Goal: Information Seeking & Learning: Learn about a topic

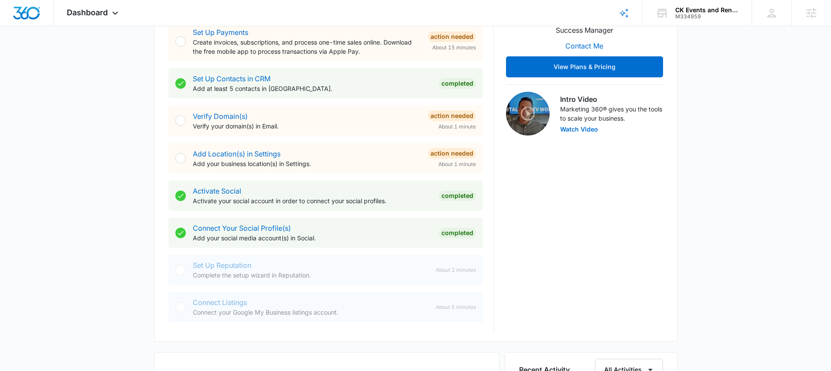
scroll to position [308, 0]
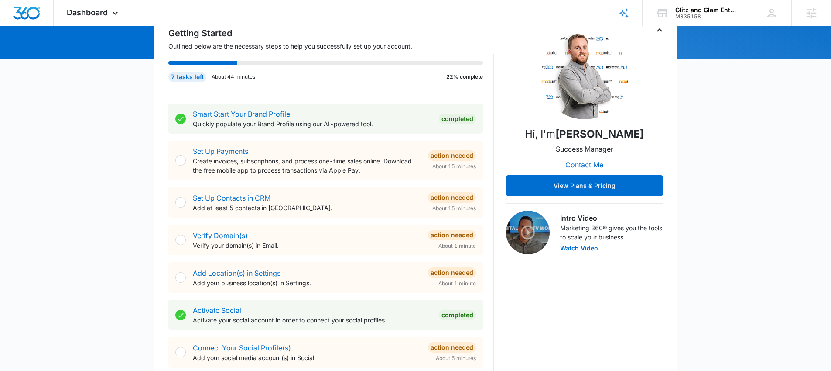
scroll to position [127, 0]
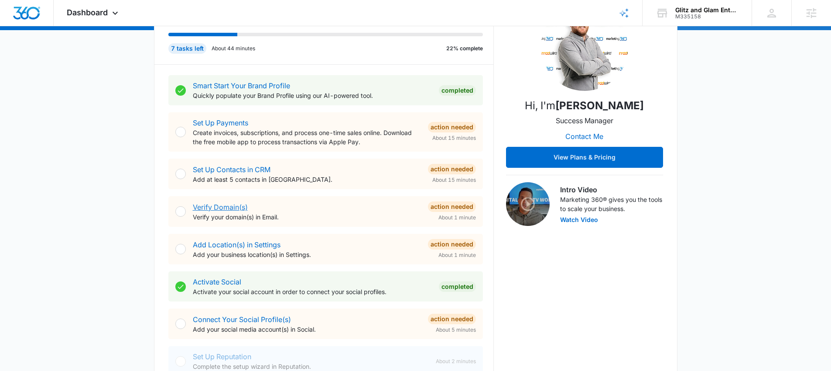
click at [227, 206] on link "Verify Domain(s)" at bounding box center [220, 207] width 55 height 9
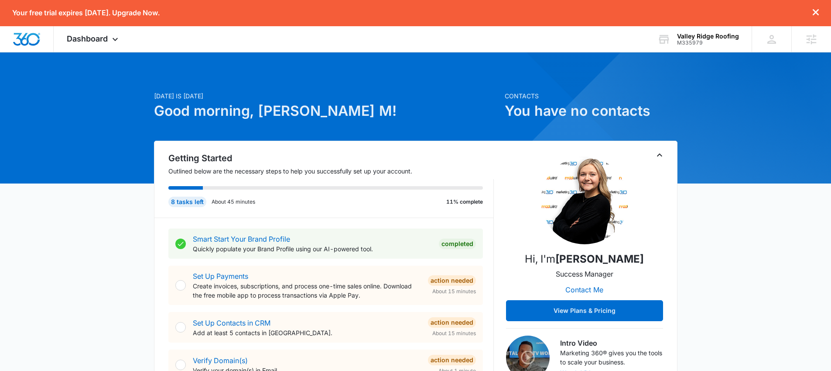
click at [819, 14] on icon "dismiss this dialog" at bounding box center [816, 12] width 6 height 6
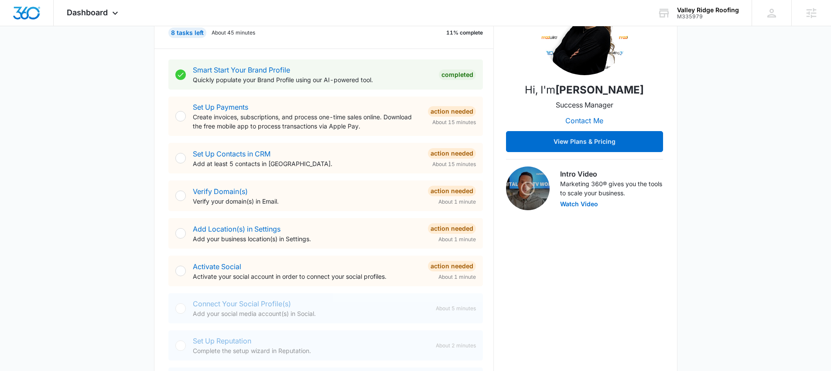
scroll to position [144, 0]
click at [213, 269] on link "Activate Social" at bounding box center [217, 265] width 48 height 9
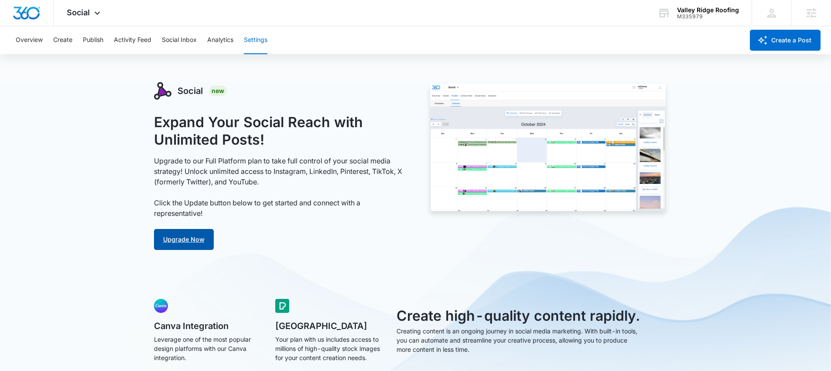
click at [187, 229] on link "Upgrade Now" at bounding box center [184, 239] width 60 height 21
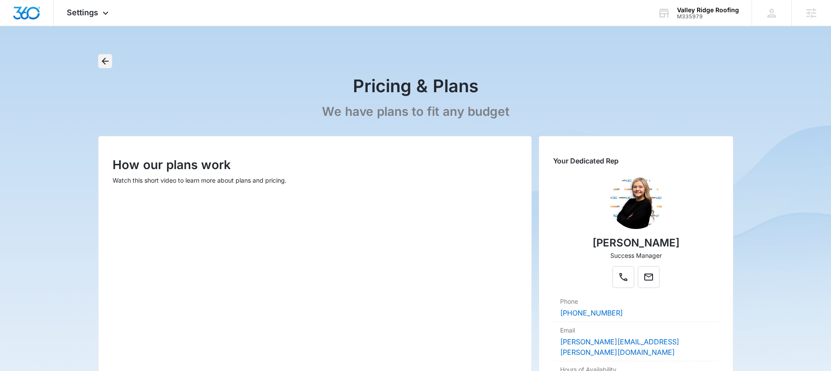
click at [106, 58] on icon "Back" at bounding box center [105, 61] width 10 height 10
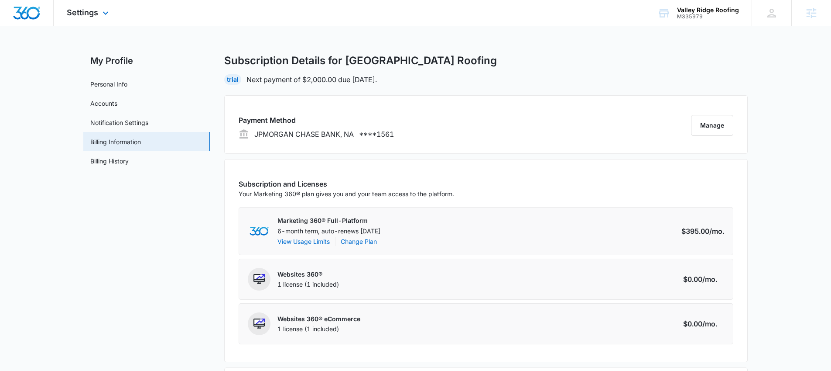
click at [75, 7] on div "Settings Apps Reputation Websites Forms CRM Email Social Content Ads Intelligen…" at bounding box center [89, 13] width 70 height 26
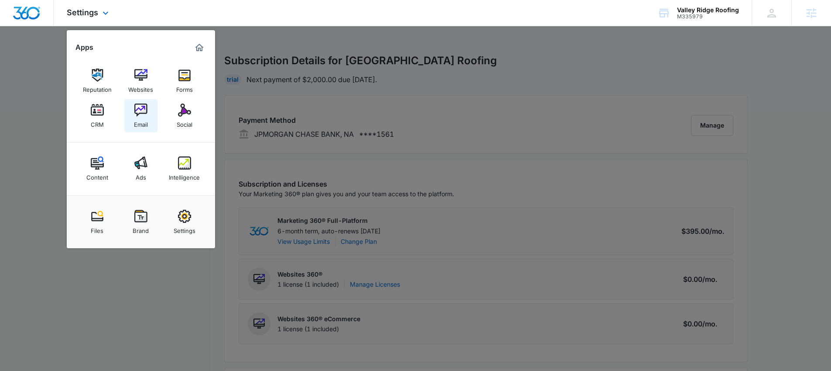
click at [137, 121] on div "Email" at bounding box center [141, 122] width 14 height 11
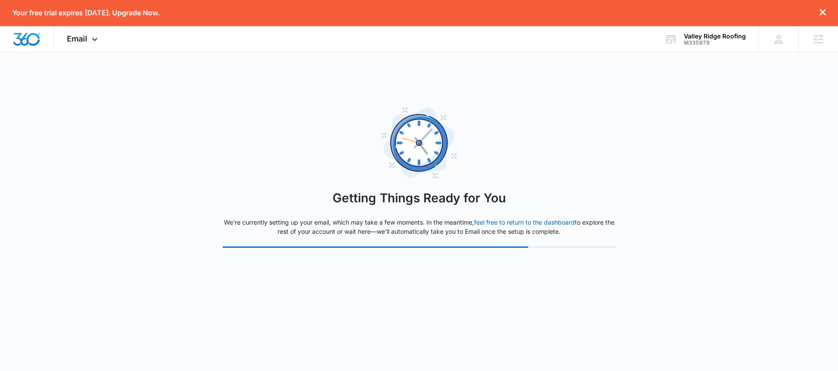
click at [824, 12] on icon "dismiss this dialog" at bounding box center [823, 12] width 6 height 6
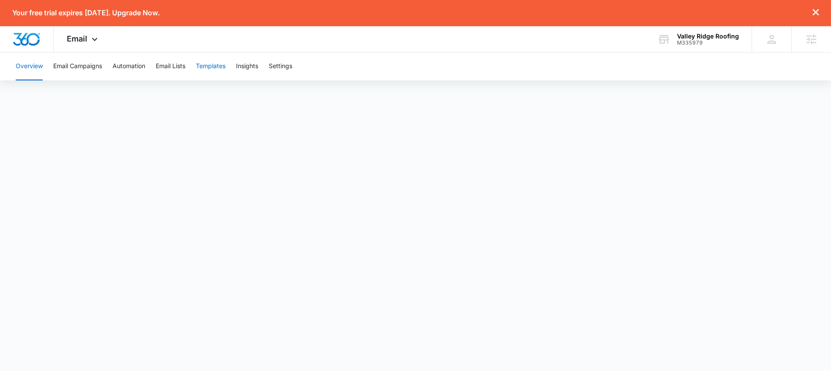
click at [220, 66] on button "Templates" at bounding box center [211, 66] width 30 height 28
click at [35, 66] on button "Overview" at bounding box center [29, 66] width 27 height 28
click at [45, 42] on div at bounding box center [27, 39] width 54 height 26
click at [21, 39] on img "Dashboard" at bounding box center [27, 39] width 28 height 13
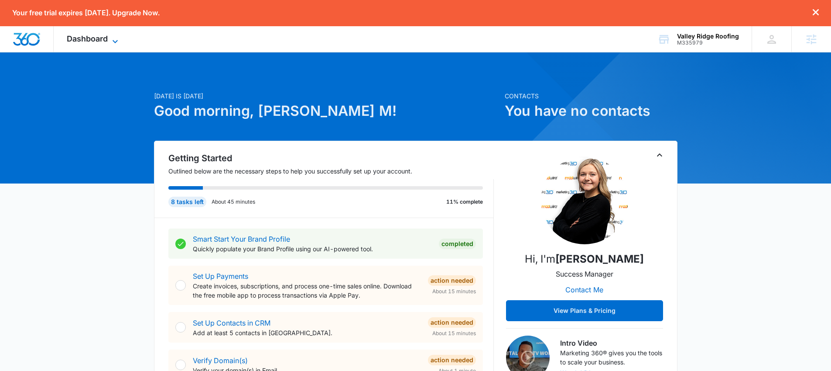
click at [113, 41] on icon at bounding box center [115, 41] width 10 height 10
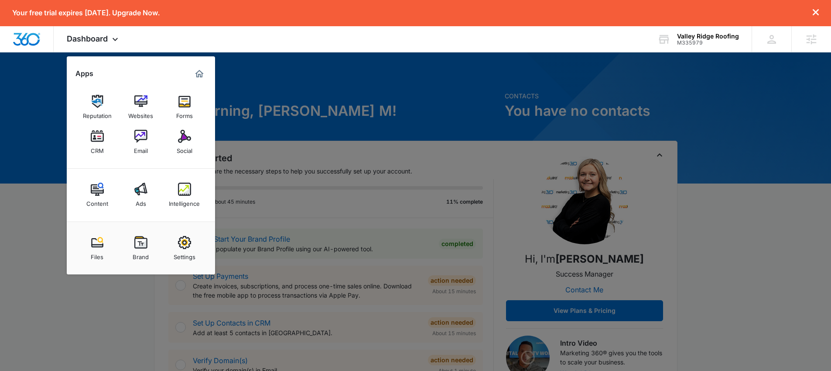
click at [347, 86] on div at bounding box center [415, 185] width 831 height 371
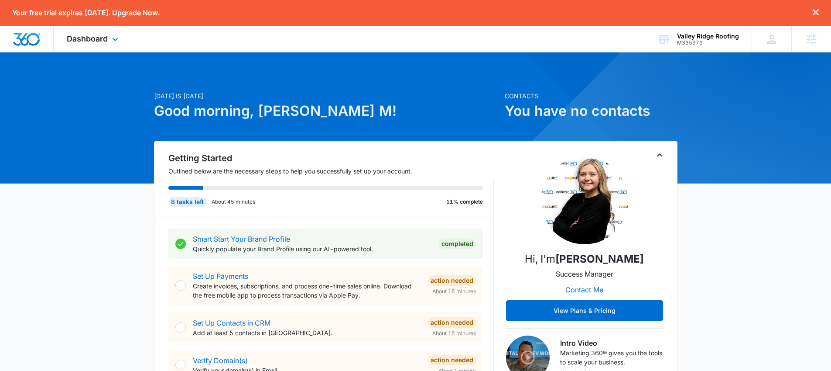
click at [111, 44] on div "Dashboard Apps Reputation Websites Forms CRM Email Social Content Ads Intellige…" at bounding box center [94, 39] width 80 height 26
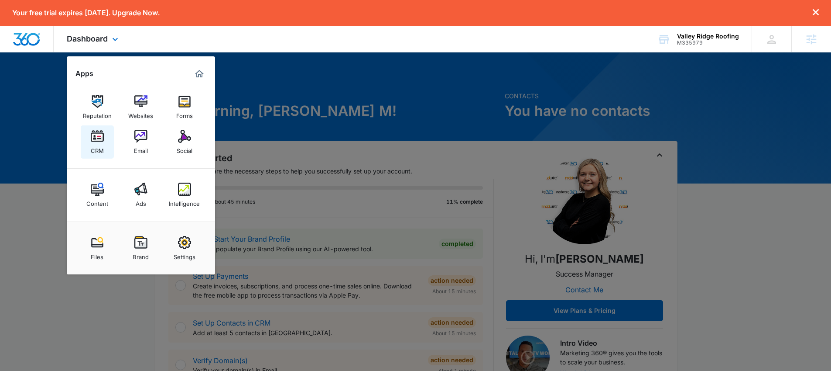
click at [98, 133] on img at bounding box center [97, 136] width 13 height 13
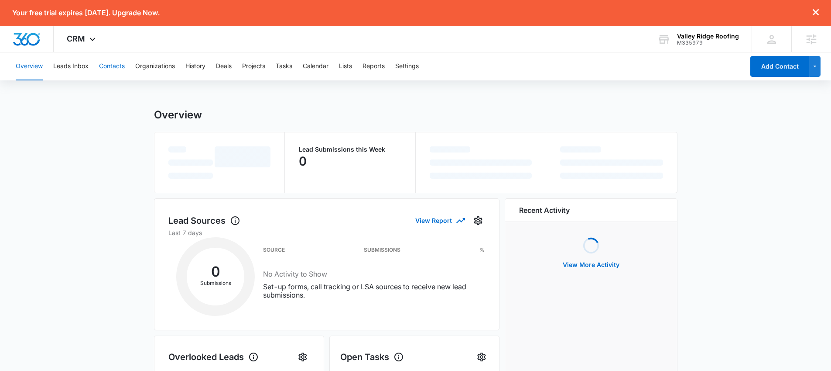
click at [111, 67] on button "Contacts" at bounding box center [112, 66] width 26 height 28
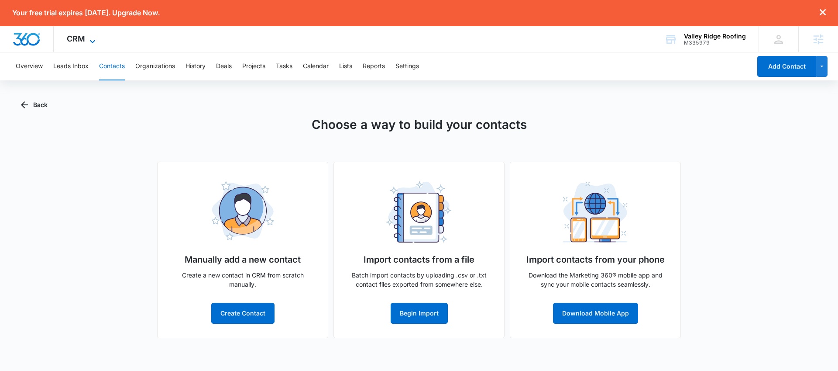
click at [89, 42] on icon at bounding box center [92, 41] width 10 height 10
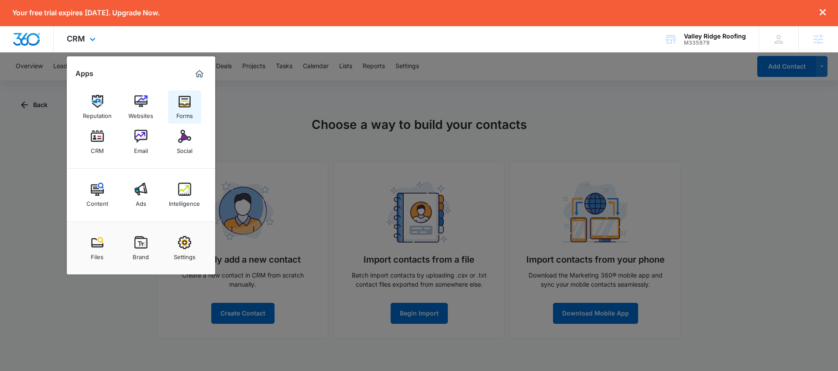
click at [188, 105] on img at bounding box center [184, 101] width 13 height 13
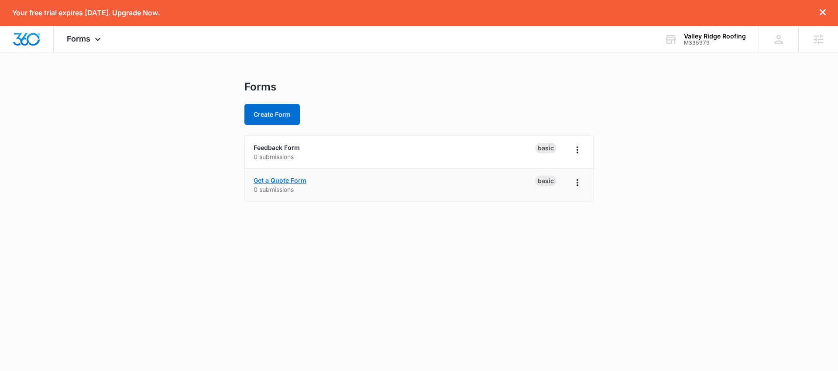
click at [278, 182] on link "Get a Quote Form" at bounding box center [280, 179] width 53 height 7
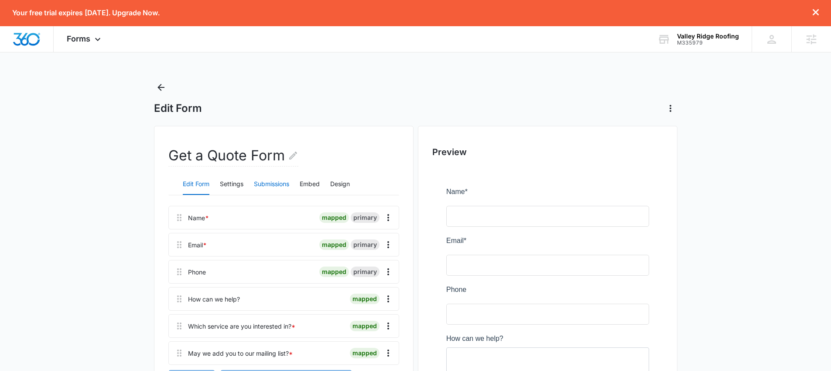
click at [273, 184] on button "Submissions" at bounding box center [271, 184] width 35 height 21
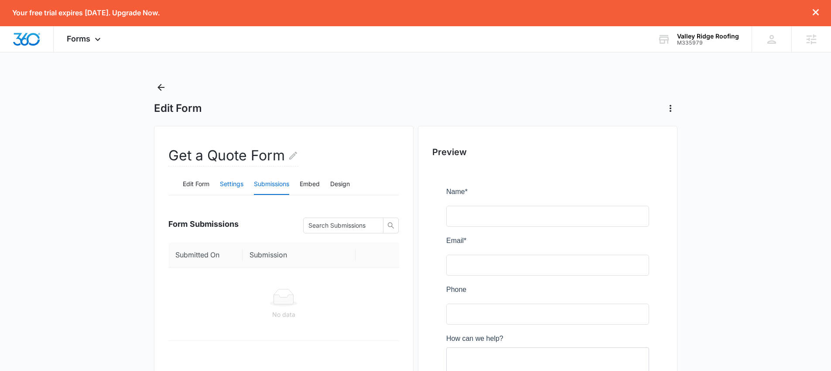
click at [235, 183] on button "Settings" at bounding box center [232, 184] width 24 height 21
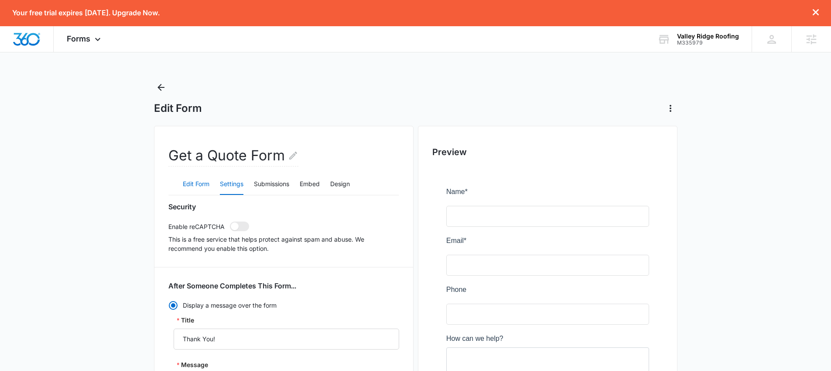
click at [183, 182] on button "Edit Form" at bounding box center [196, 184] width 27 height 21
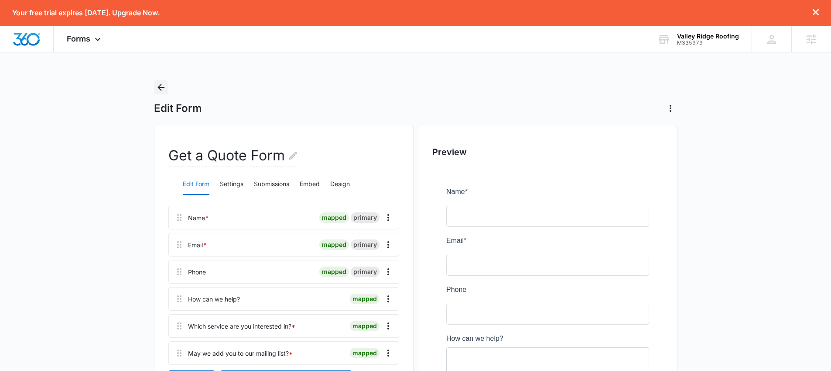
click at [165, 91] on icon "Back" at bounding box center [161, 87] width 10 height 10
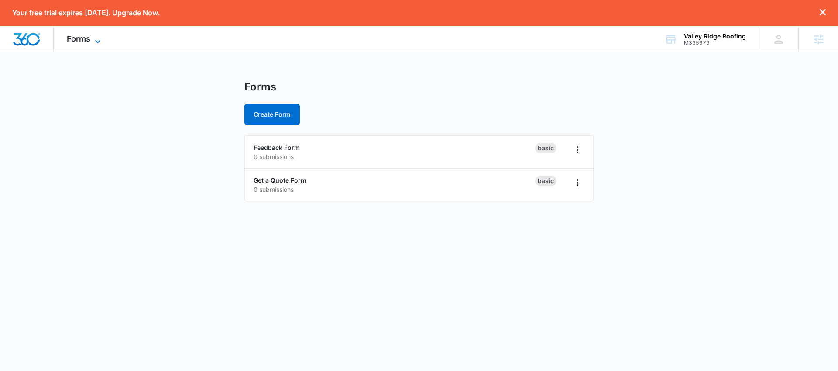
click at [96, 41] on icon at bounding box center [97, 41] width 5 height 3
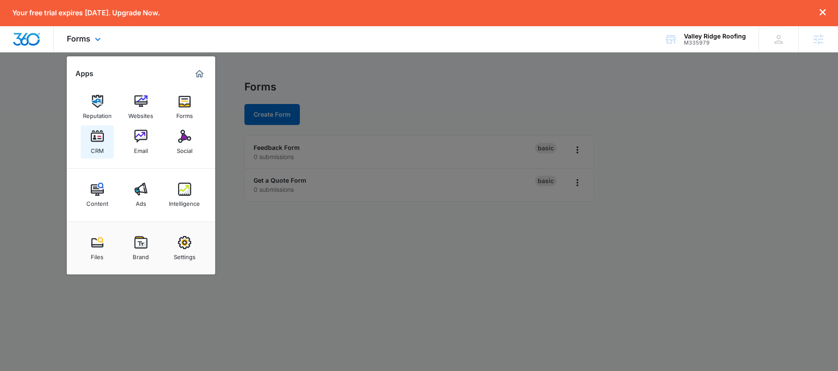
click at [103, 137] on img at bounding box center [97, 136] width 13 height 13
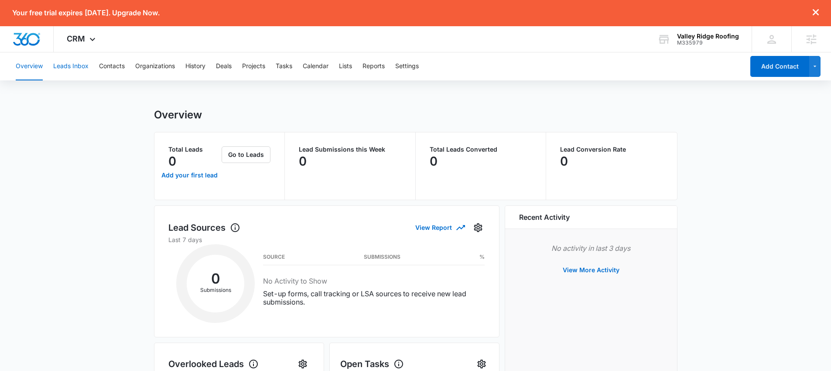
click at [78, 69] on button "Leads Inbox" at bounding box center [70, 66] width 35 height 28
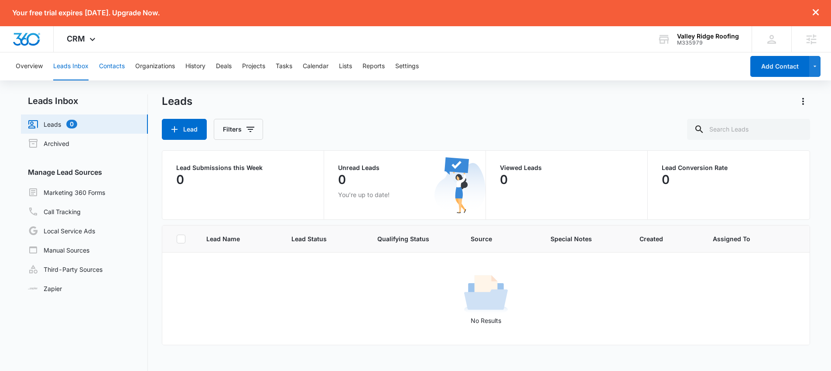
click at [112, 68] on button "Contacts" at bounding box center [112, 66] width 26 height 28
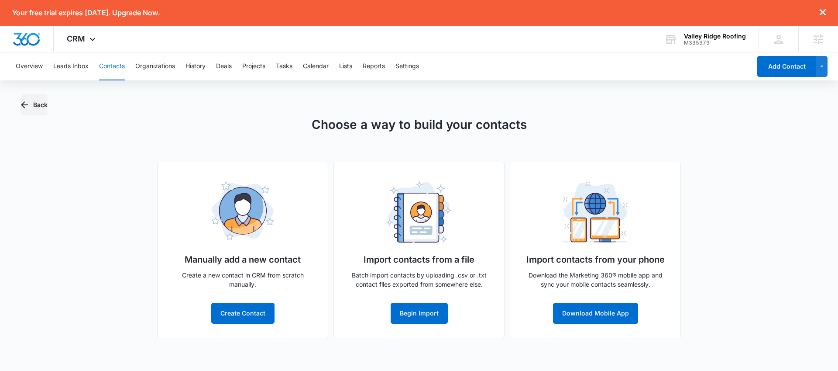
click at [34, 103] on button "Back" at bounding box center [34, 104] width 27 height 21
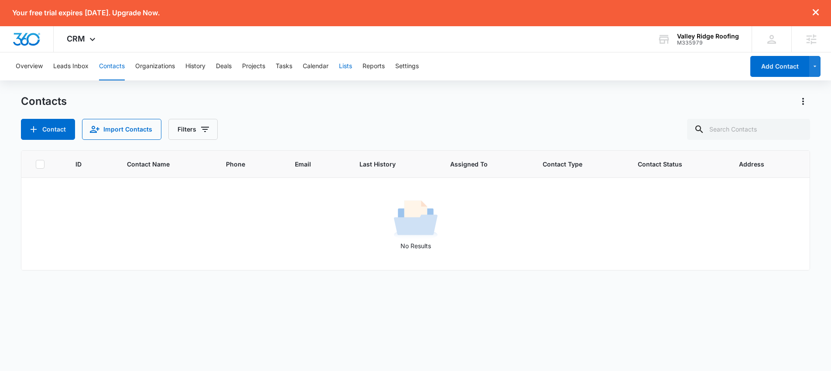
click at [345, 67] on button "Lists" at bounding box center [345, 66] width 13 height 28
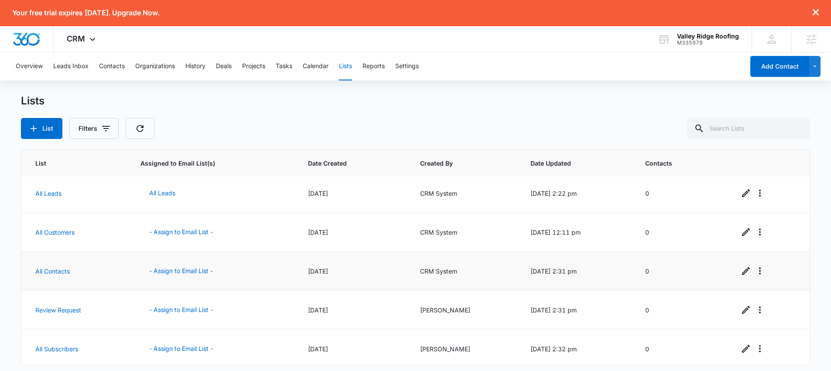
scroll to position [6, 0]
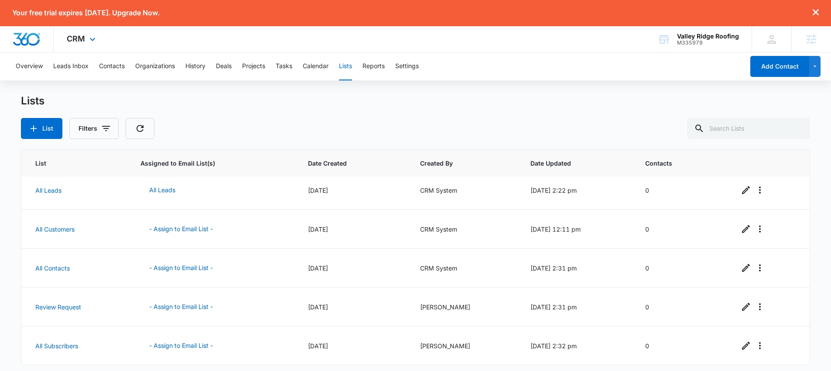
click at [100, 40] on div "CRM Apps Reputation Websites Forms CRM Email Social Content Ads Intelligence Fi…" at bounding box center [82, 39] width 57 height 26
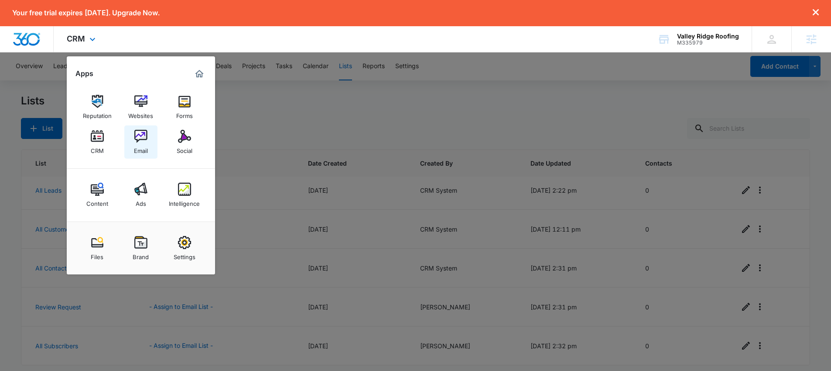
click at [153, 137] on link "Email" at bounding box center [140, 141] width 33 height 33
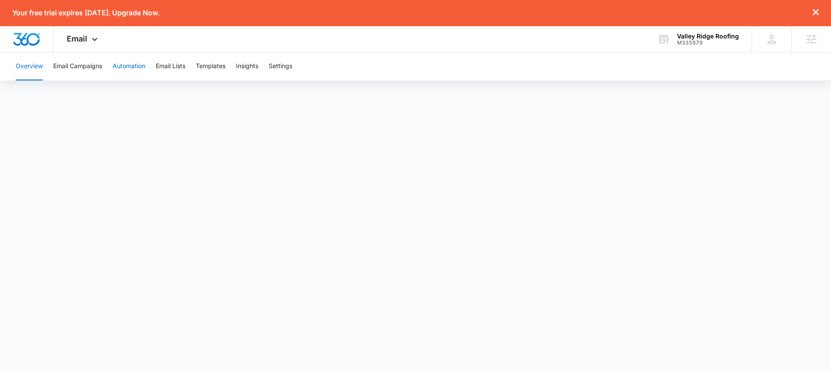
click at [137, 69] on button "Automation" at bounding box center [129, 66] width 33 height 28
click at [218, 69] on button "Templates" at bounding box center [211, 66] width 30 height 28
click at [79, 65] on button "Email Campaigns" at bounding box center [77, 66] width 49 height 28
click at [132, 69] on button "Automation" at bounding box center [129, 66] width 33 height 28
click at [92, 41] on icon at bounding box center [94, 41] width 10 height 10
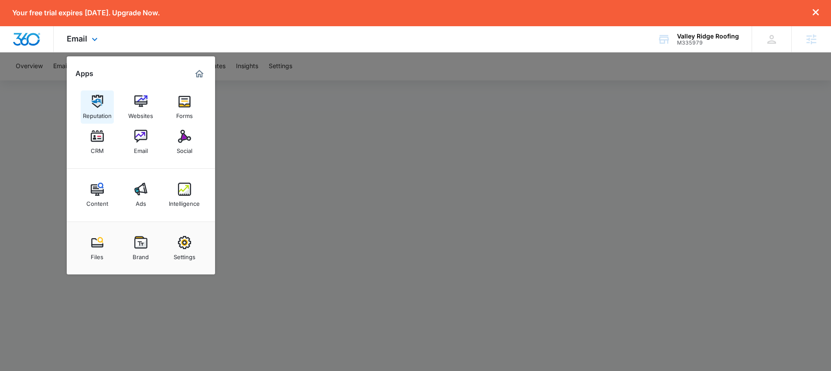
click at [102, 102] on img at bounding box center [97, 101] width 13 height 13
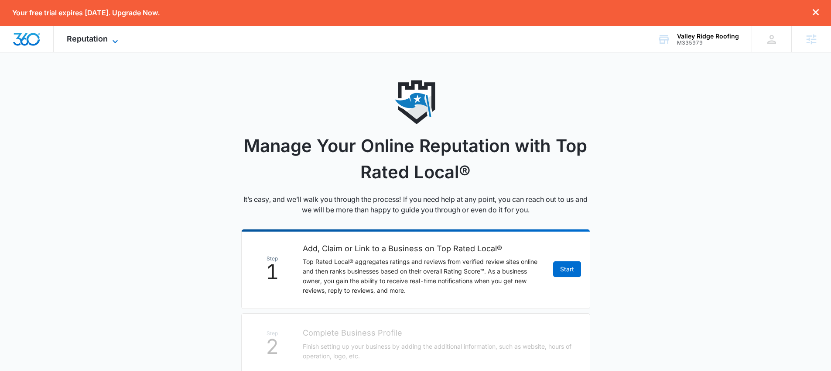
click at [113, 43] on icon at bounding box center [115, 41] width 10 height 10
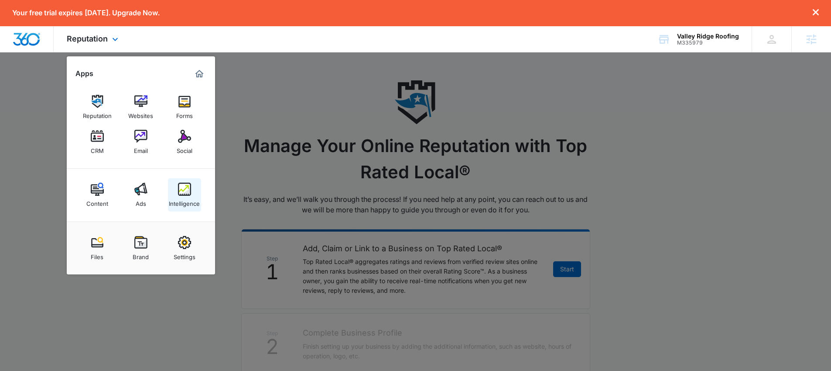
click at [190, 198] on div "Intelligence" at bounding box center [184, 201] width 31 height 11
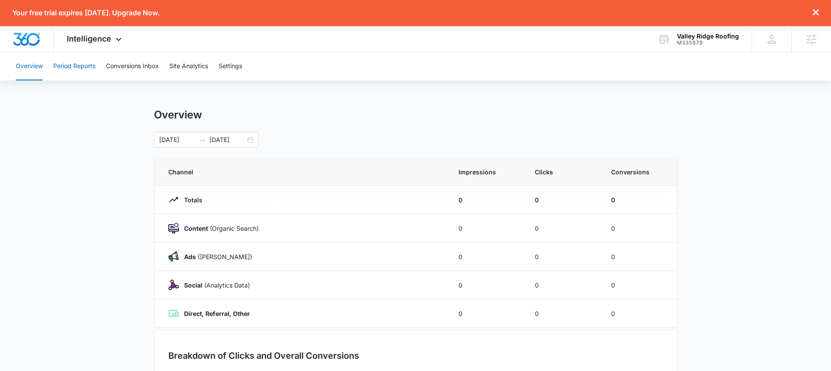
click at [78, 71] on button "Period Reports" at bounding box center [74, 66] width 42 height 28
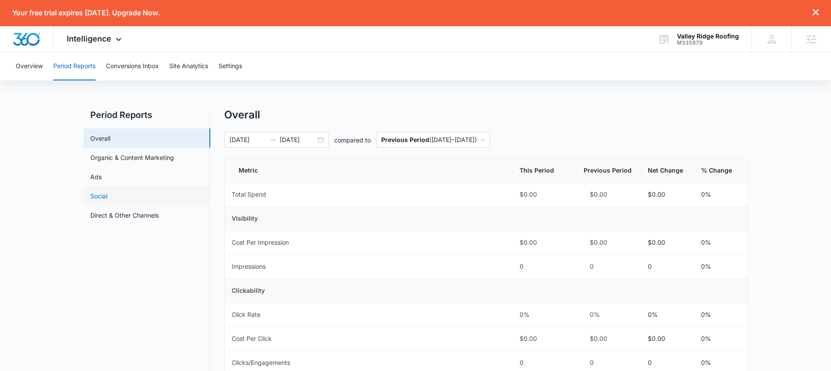
click at [93, 197] on link "Social" at bounding box center [98, 195] width 17 height 9
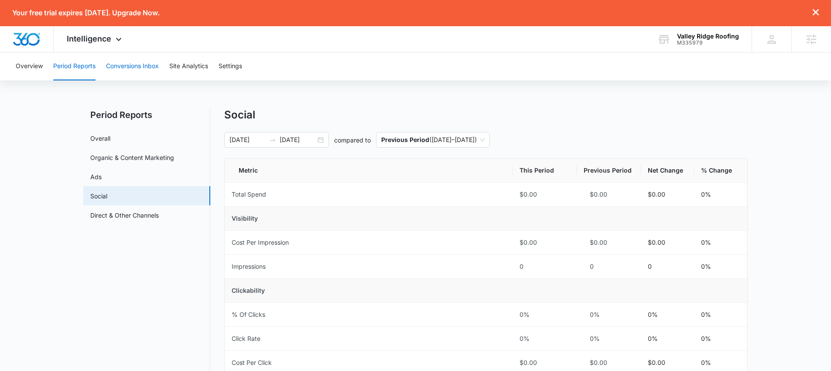
click at [147, 64] on button "Conversions Inbox" at bounding box center [132, 66] width 53 height 28
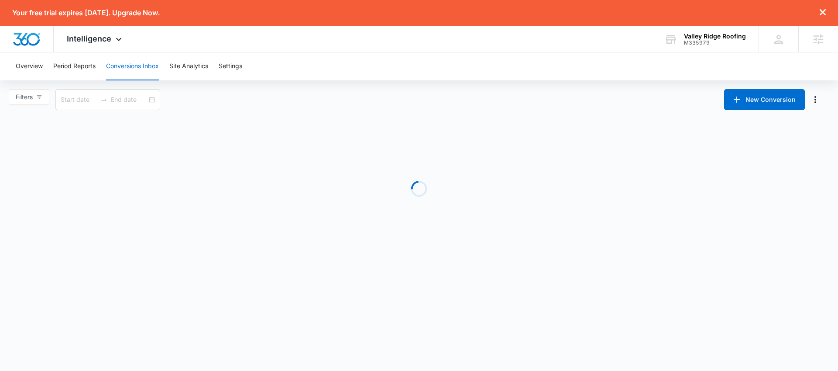
type input "07/13/2025"
type input "08/12/2025"
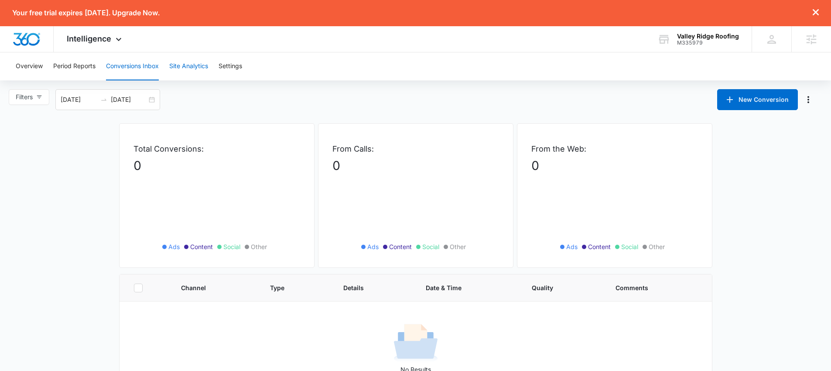
click at [196, 63] on button "Site Analytics" at bounding box center [188, 66] width 39 height 28
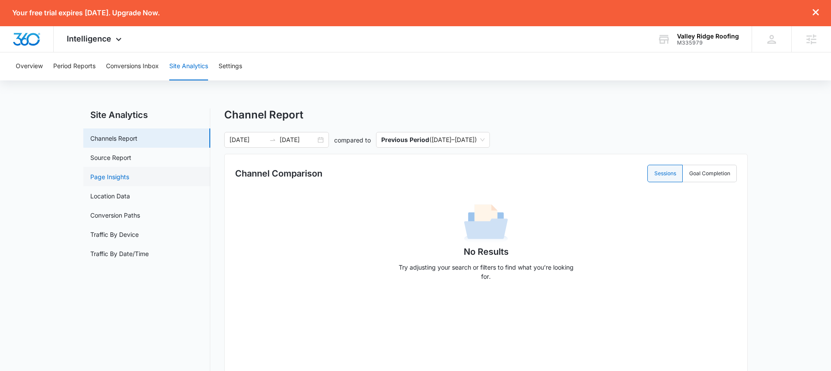
click at [129, 175] on link "Page Insights" at bounding box center [109, 176] width 39 height 9
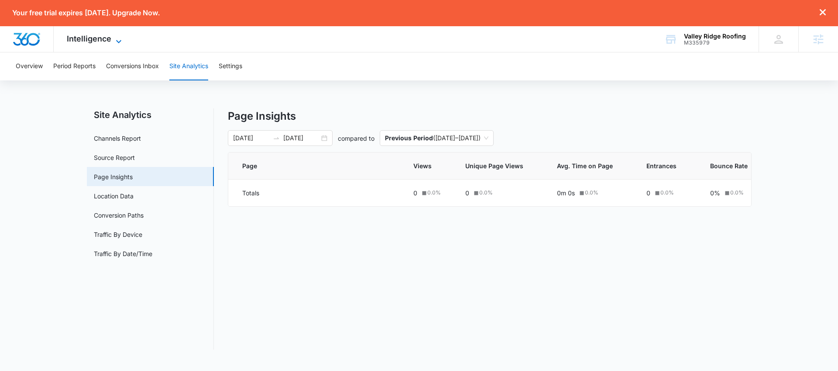
click at [100, 42] on span "Intelligence" at bounding box center [89, 38] width 45 height 9
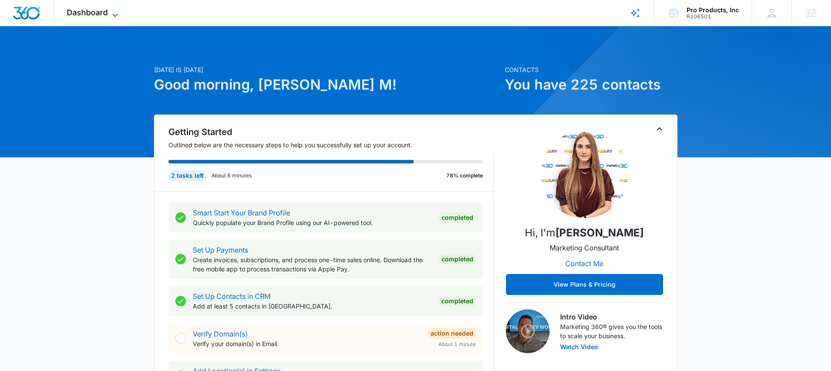
click at [94, 10] on span "Dashboard" at bounding box center [87, 12] width 41 height 9
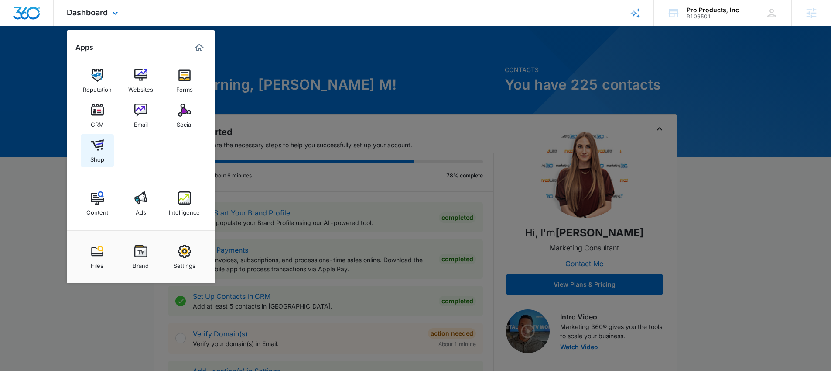
click at [100, 155] on div "Shop" at bounding box center [97, 156] width 14 height 11
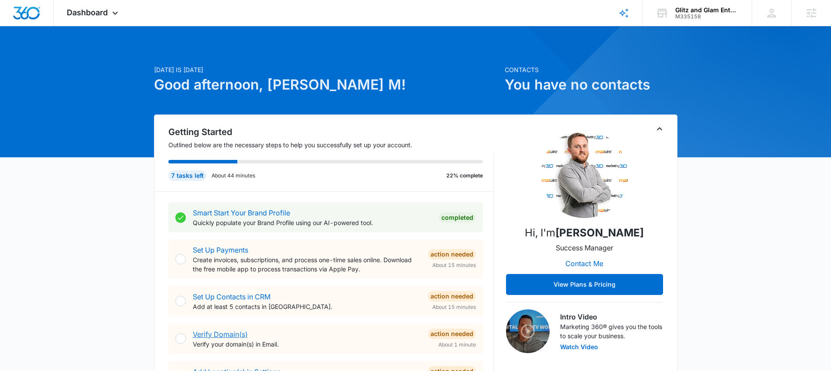
click at [217, 332] on link "Verify Domain(s)" at bounding box center [220, 334] width 55 height 9
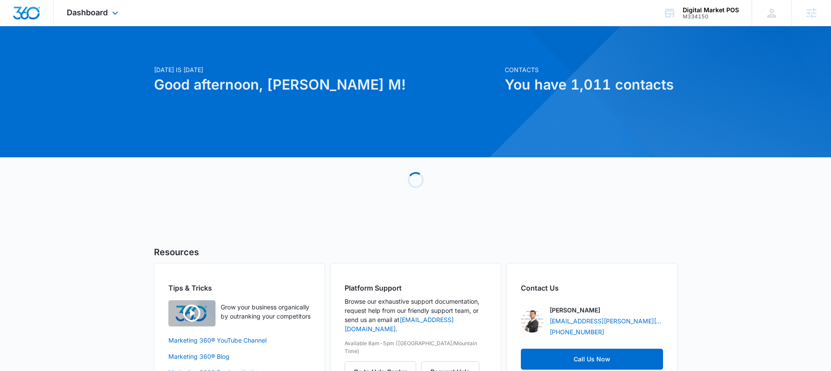
click at [109, 15] on div "Dashboard Apps Reputation Websites Forms CRM Email Social Content Ads Intellige…" at bounding box center [94, 13] width 80 height 26
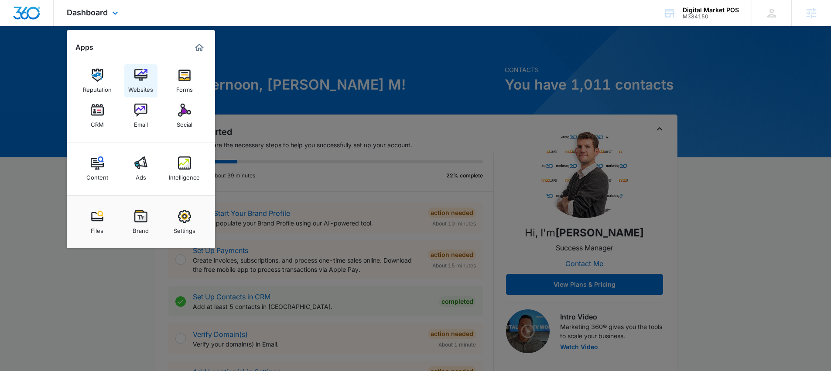
click at [141, 79] on img at bounding box center [140, 75] width 13 height 13
